Goal: Find specific page/section: Find specific page/section

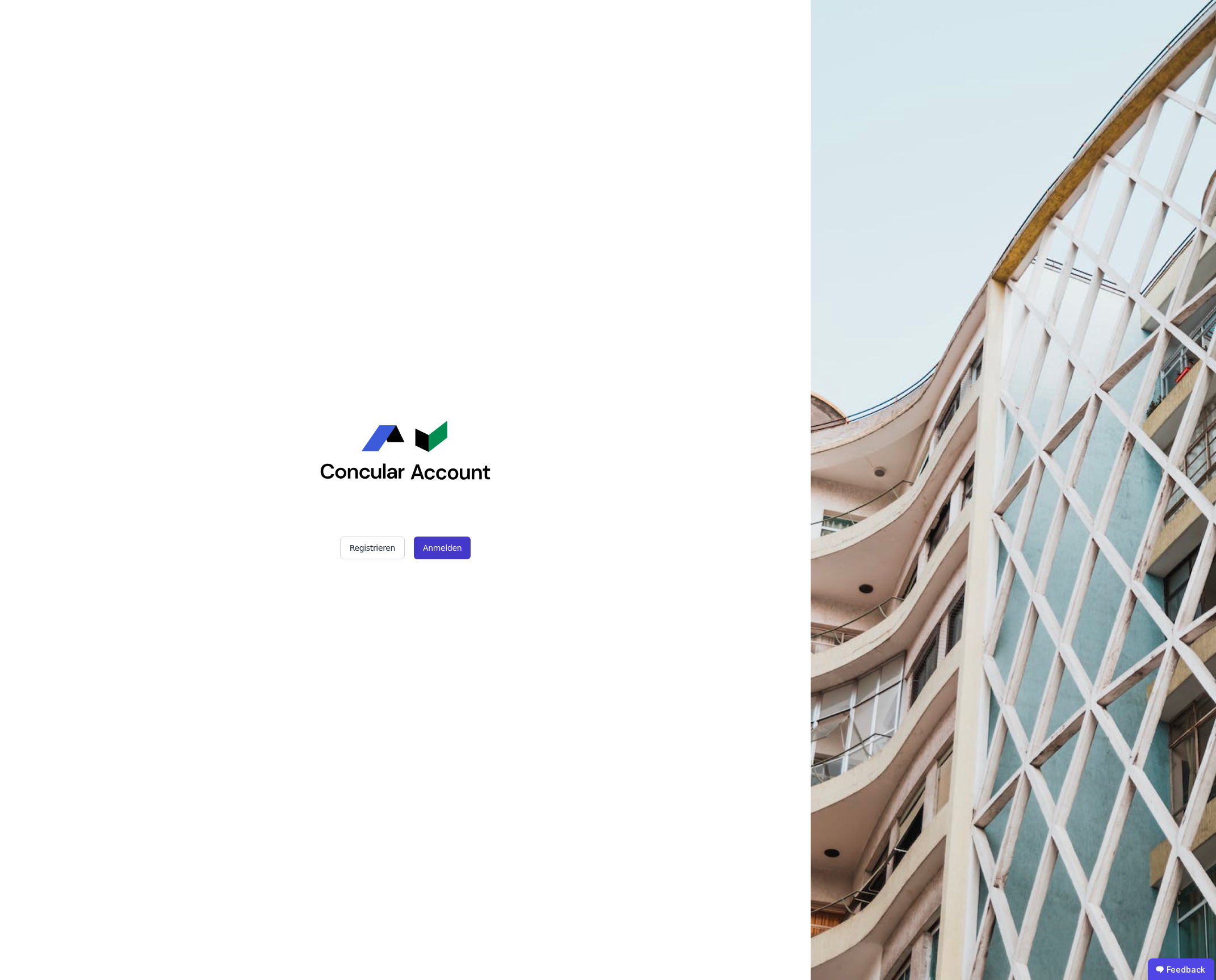
click at [446, 544] on button "Anmelden" at bounding box center [442, 548] width 57 height 23
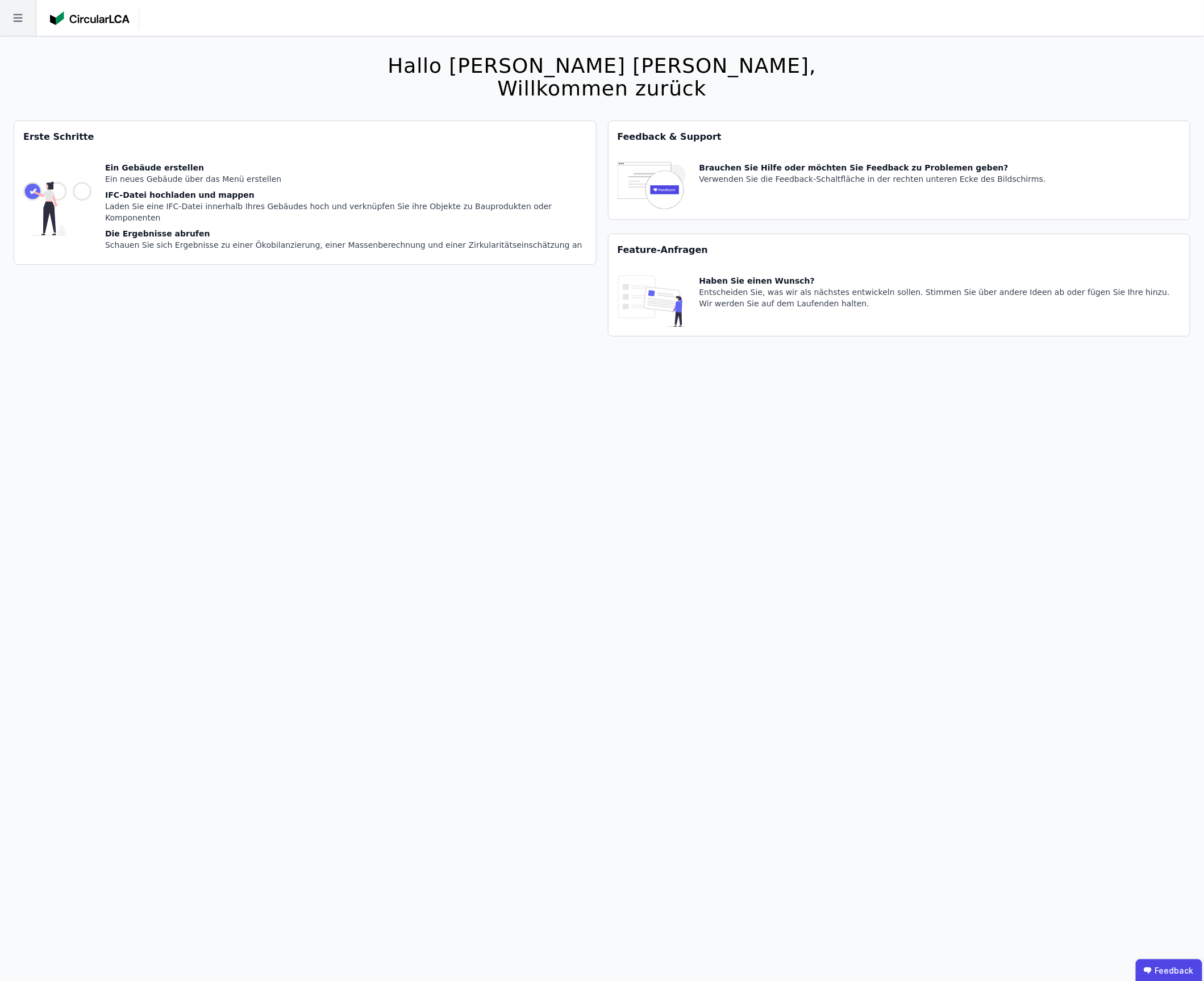
click at [27, 17] on icon at bounding box center [17, 17] width 35 height 35
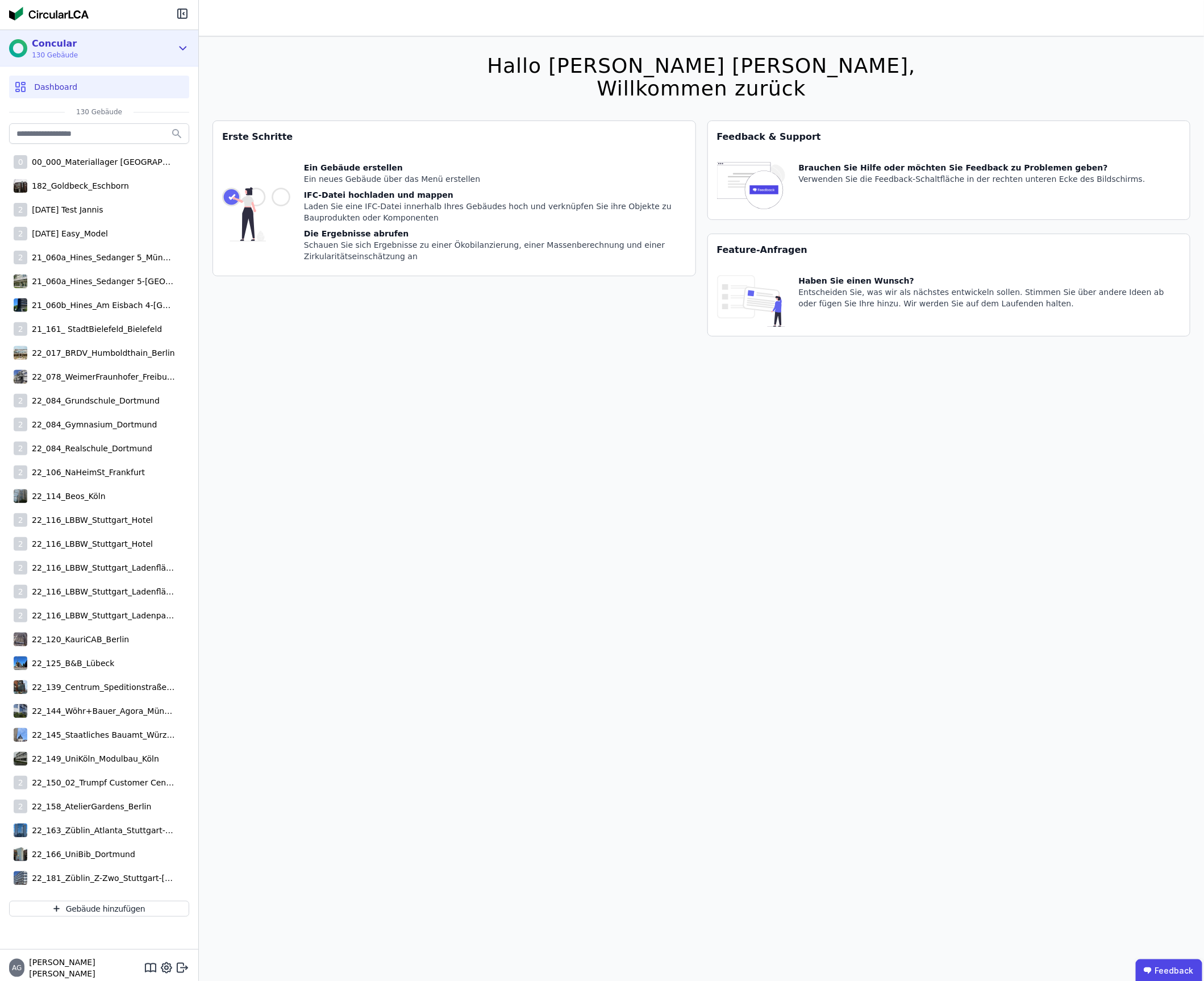
click at [179, 48] on icon at bounding box center [183, 48] width 13 height 13
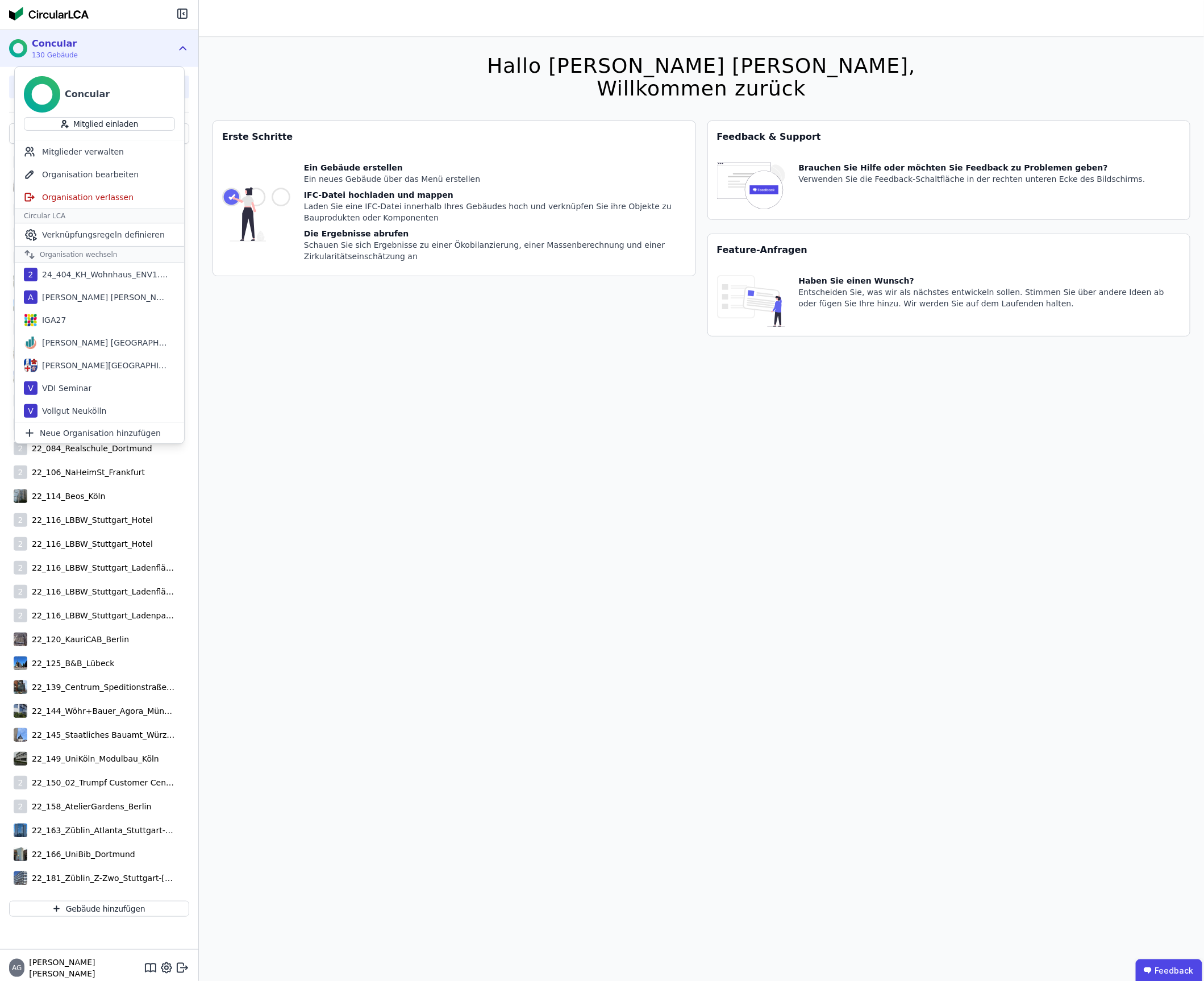
click at [180, 48] on icon at bounding box center [183, 48] width 6 height 3
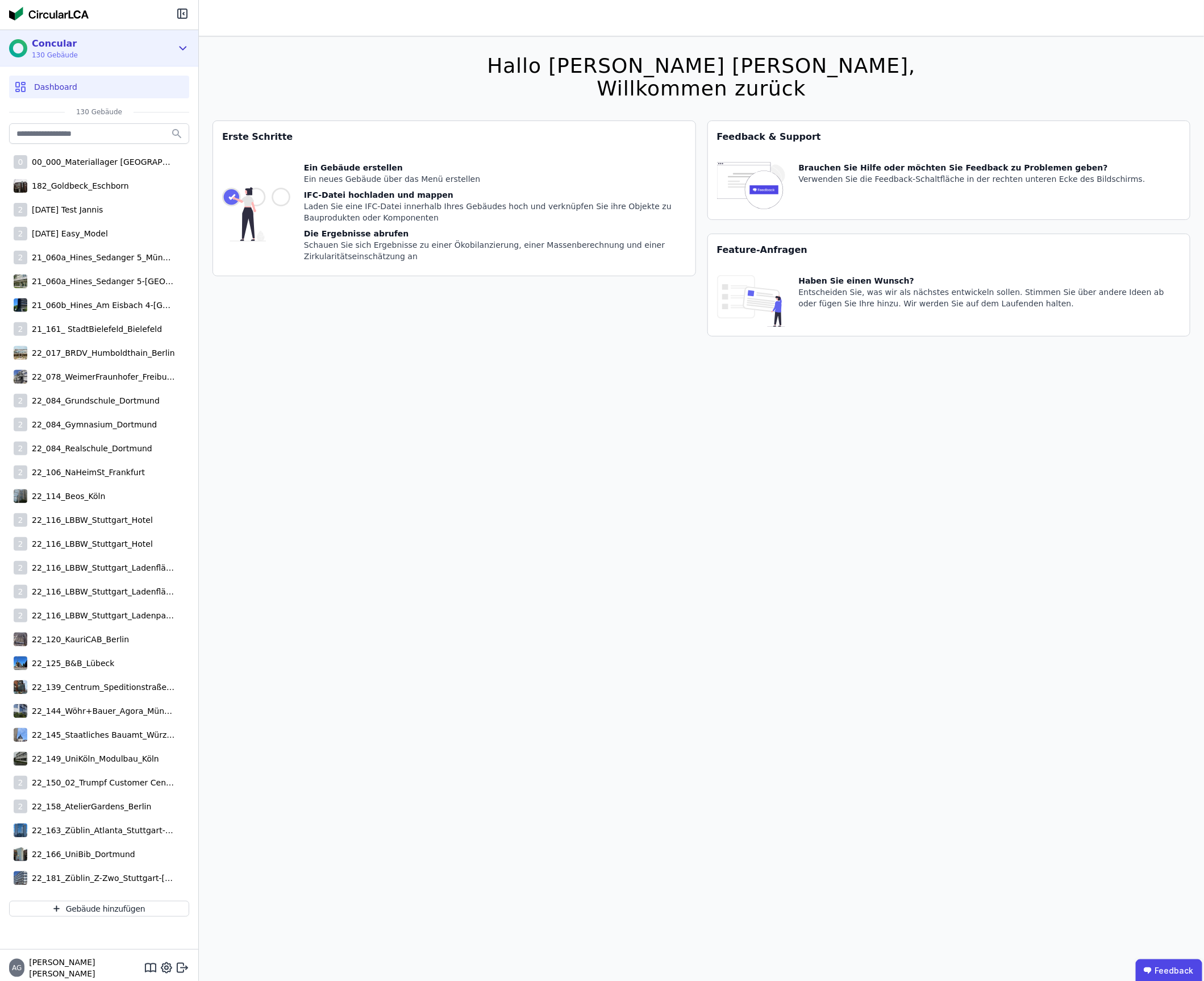
click at [144, 51] on div "Concular 130 Gebäude" at bounding box center [91, 48] width 163 height 23
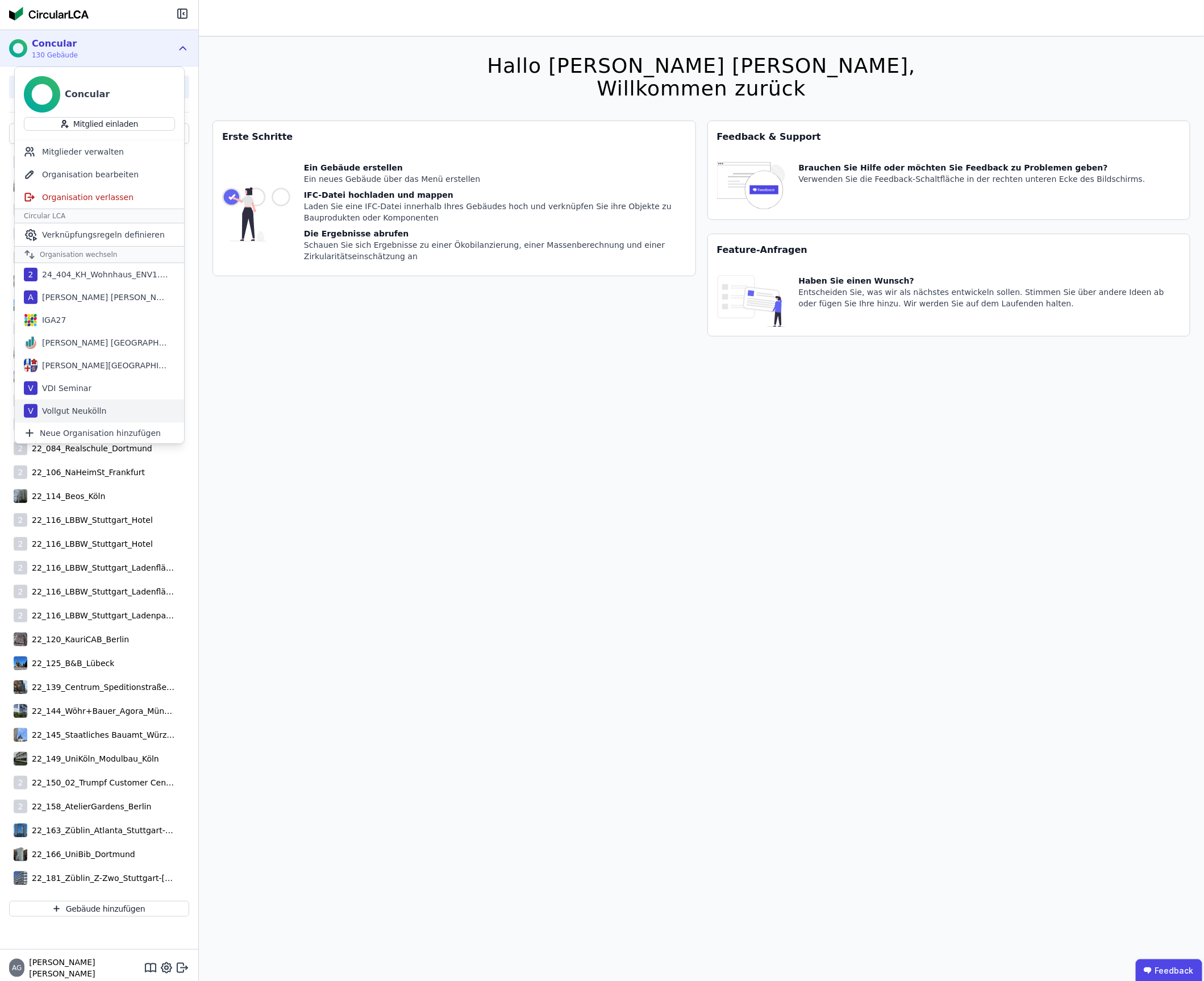
click at [123, 411] on div "V Vollgut Neukölln" at bounding box center [99, 411] width 169 height 23
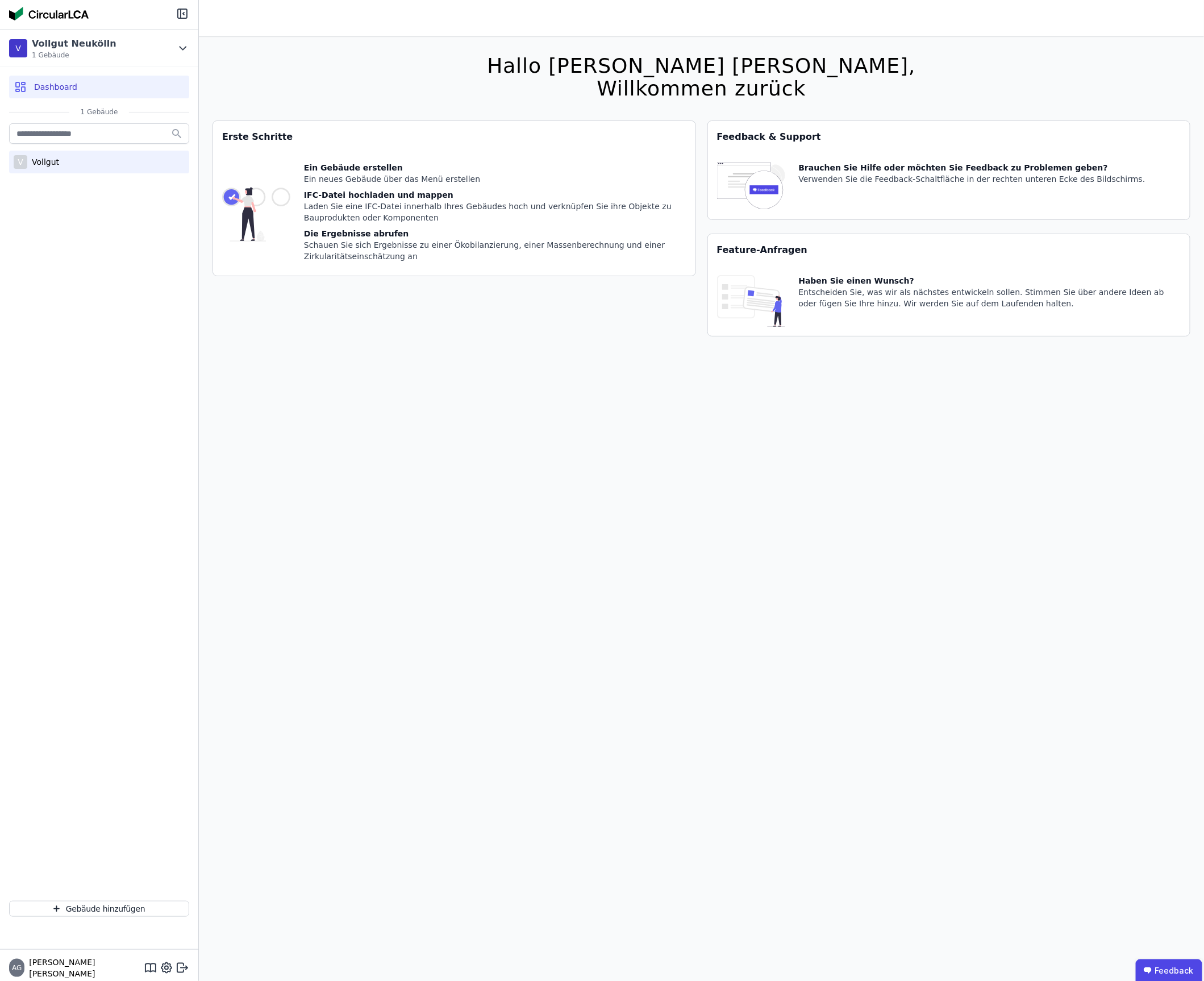
click at [81, 156] on div "V Vollgut" at bounding box center [99, 162] width 180 height 23
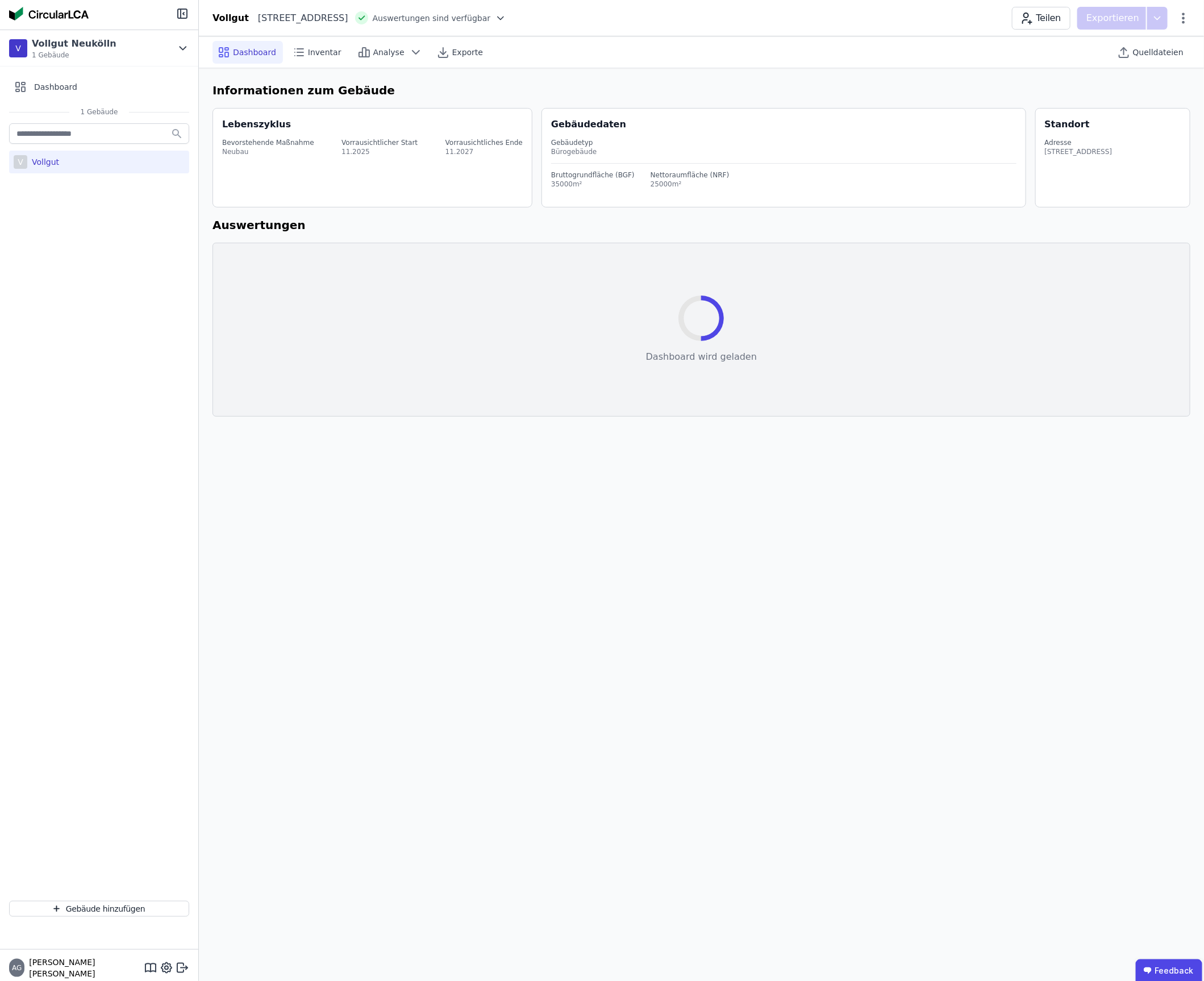
select select "*"
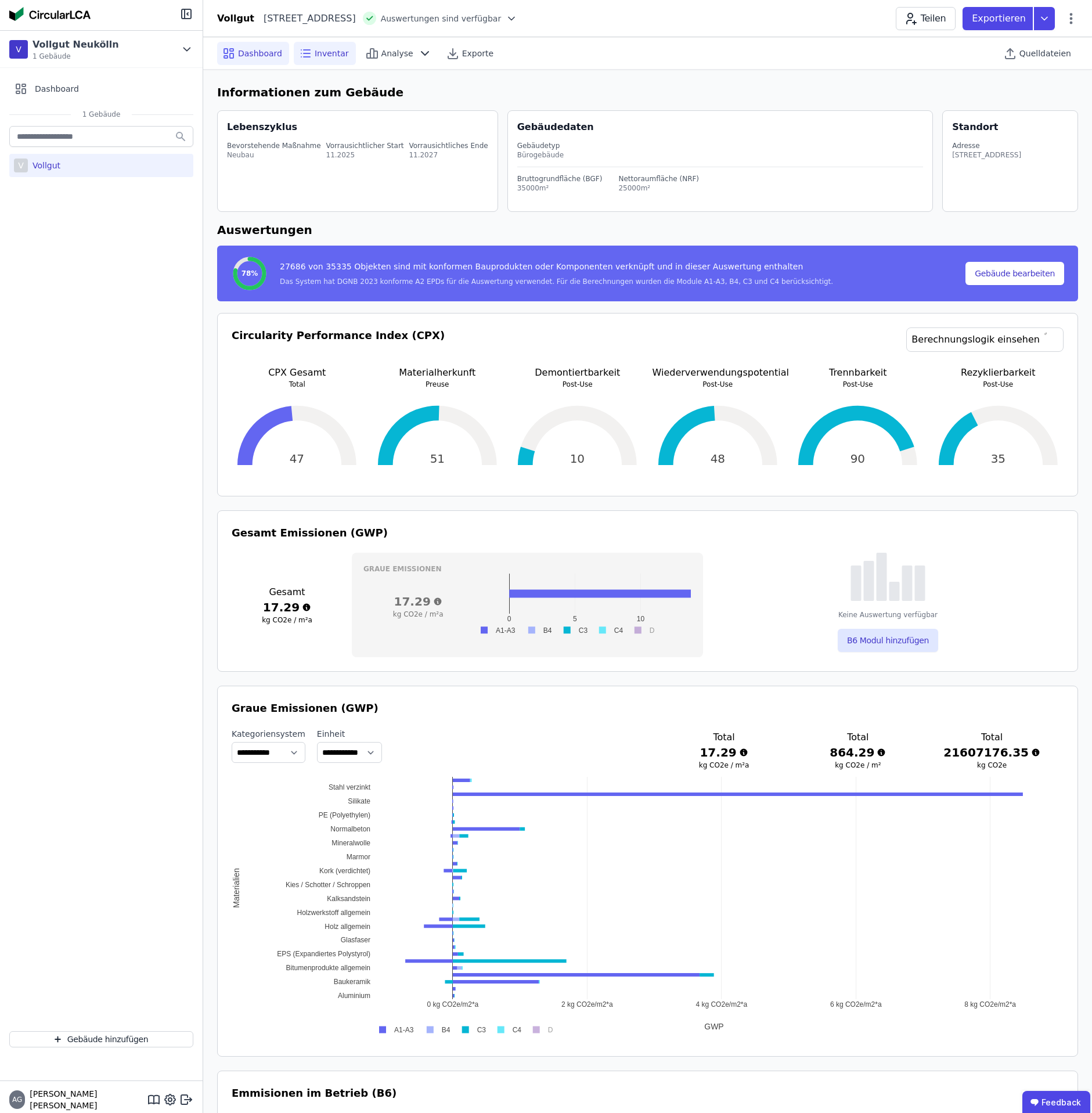
click at [332, 51] on span "Inventar" at bounding box center [332, 53] width 34 height 12
